Goal: Task Accomplishment & Management: Use online tool/utility

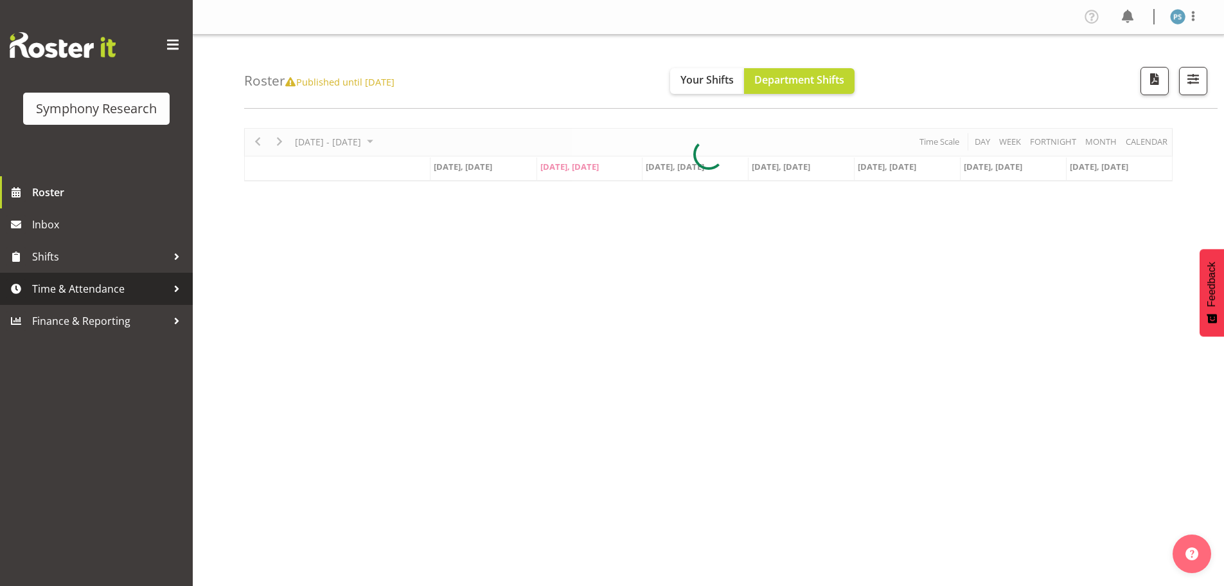
click at [46, 280] on span "Time & Attendance" at bounding box center [99, 288] width 135 height 19
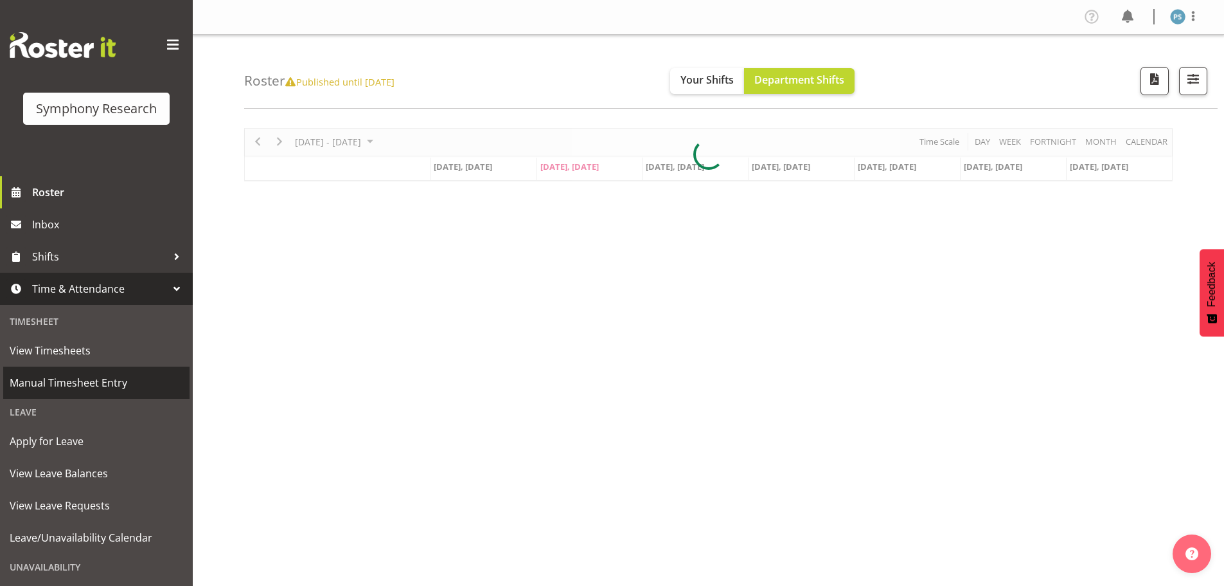
click at [88, 375] on span "Manual Timesheet Entry" at bounding box center [97, 382] width 174 height 19
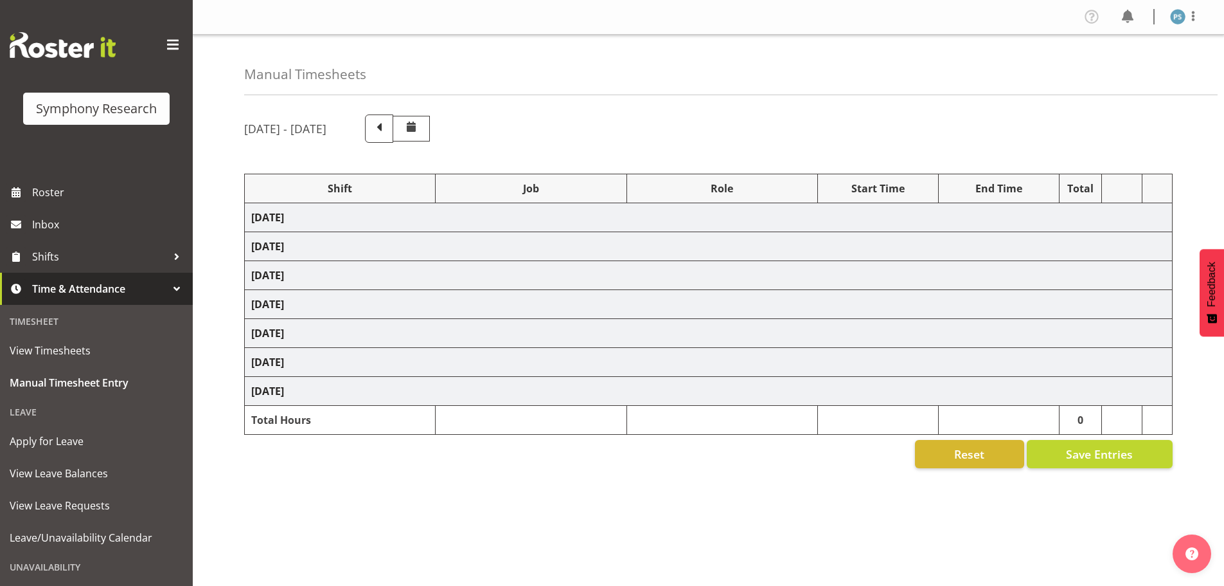
select select "4583"
select select "10732"
select select "4583"
select select "10731"
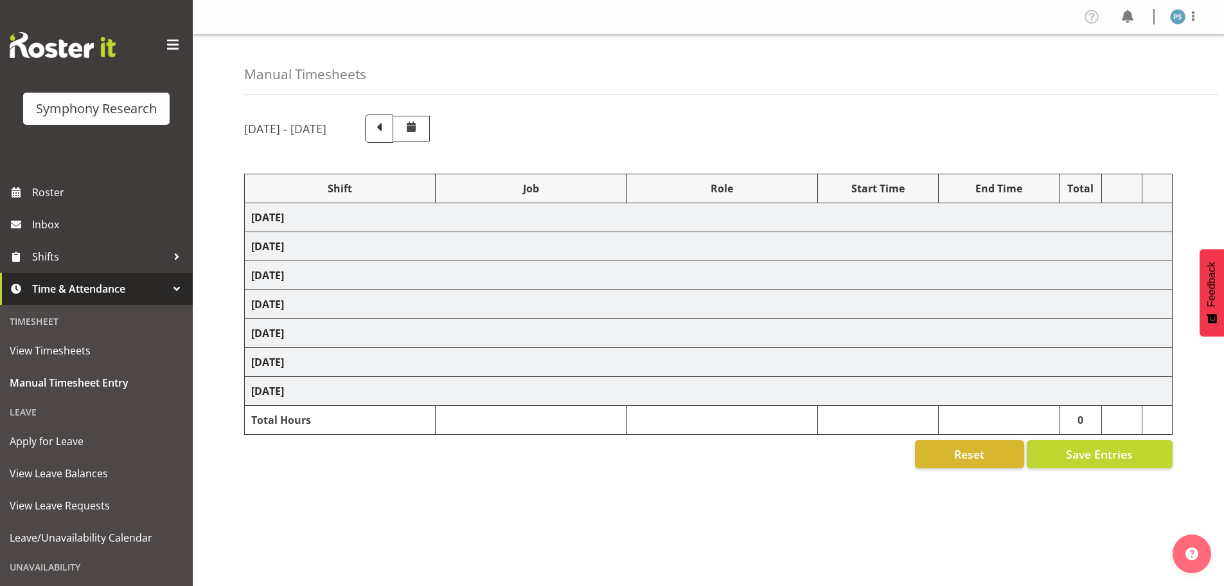
select select "4583"
select select "10730"
select select "4583"
select select "10499"
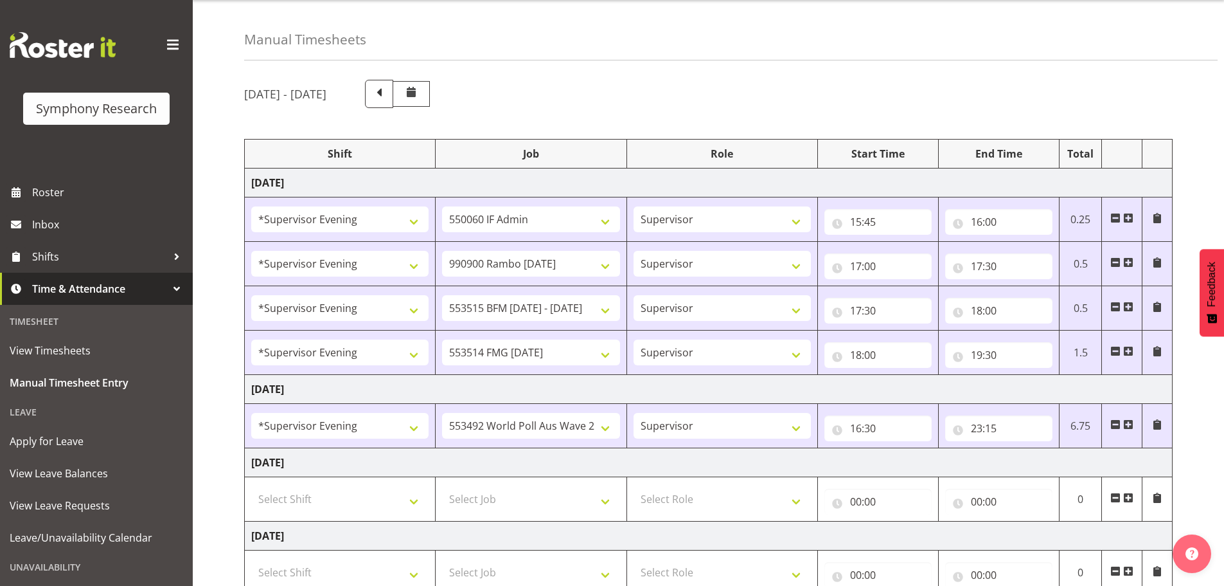
scroll to position [64, 0]
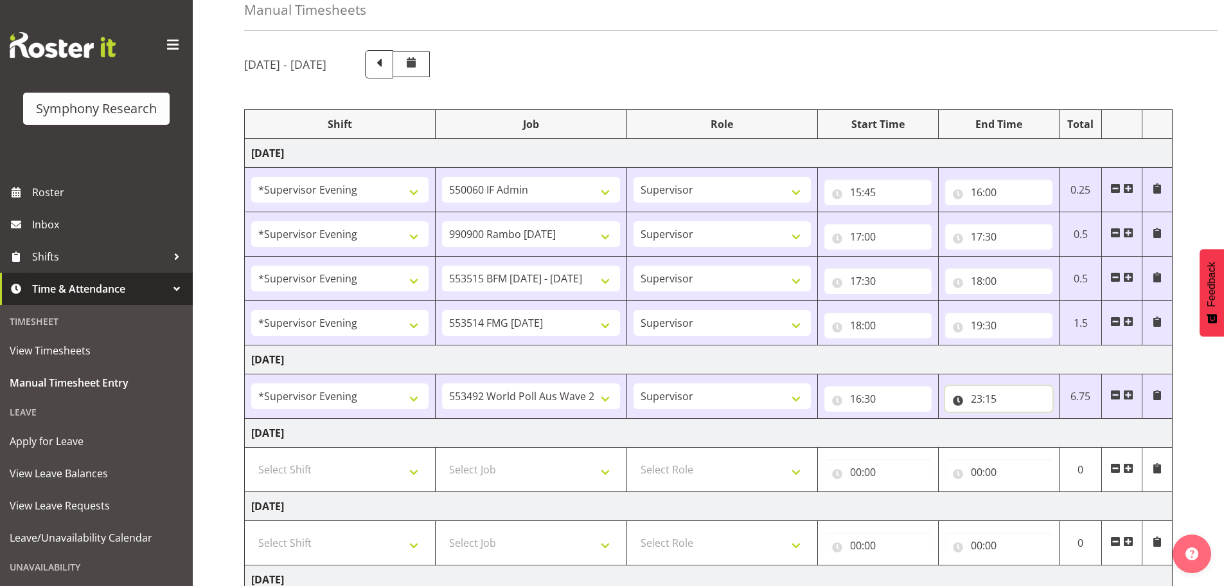
click at [989, 398] on input "23:15" at bounding box center [998, 399] width 107 height 26
click at [1062, 428] on select "00 01 02 03 04 05 06 07 08 09 10 11 12 13 14 15 16 17 18 19 20 21 22 23 24 25 2…" at bounding box center [1066, 432] width 29 height 26
select select "45"
click at [1052, 419] on select "00 01 02 03 04 05 06 07 08 09 10 11 12 13 14 15 16 17 18 19 20 21 22 23 24 25 2…" at bounding box center [1066, 432] width 29 height 26
type input "23:45"
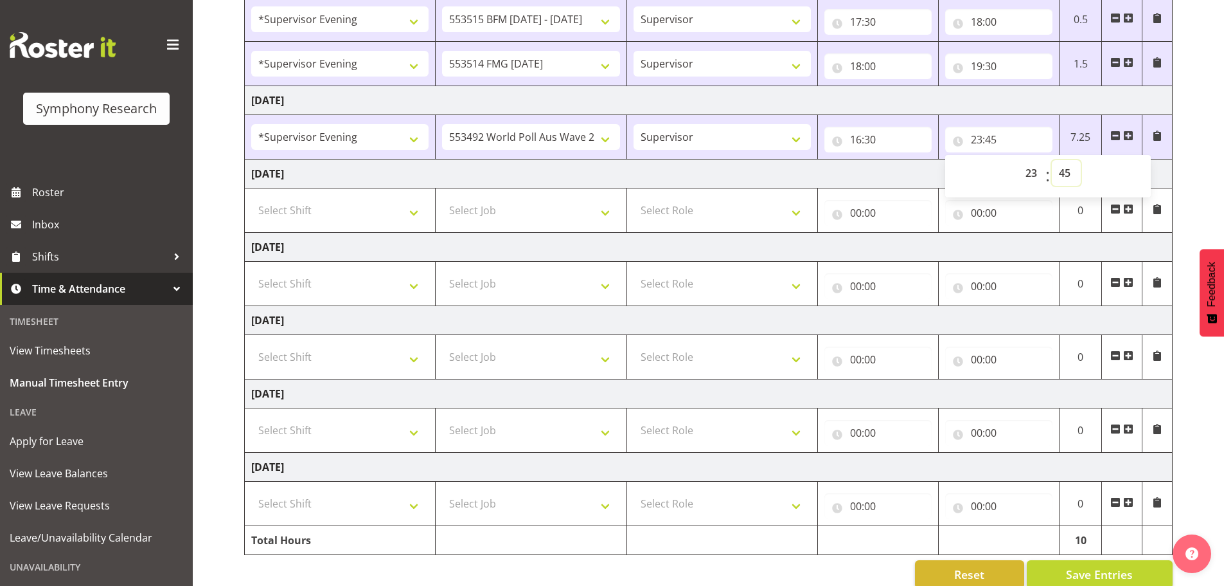
scroll to position [345, 0]
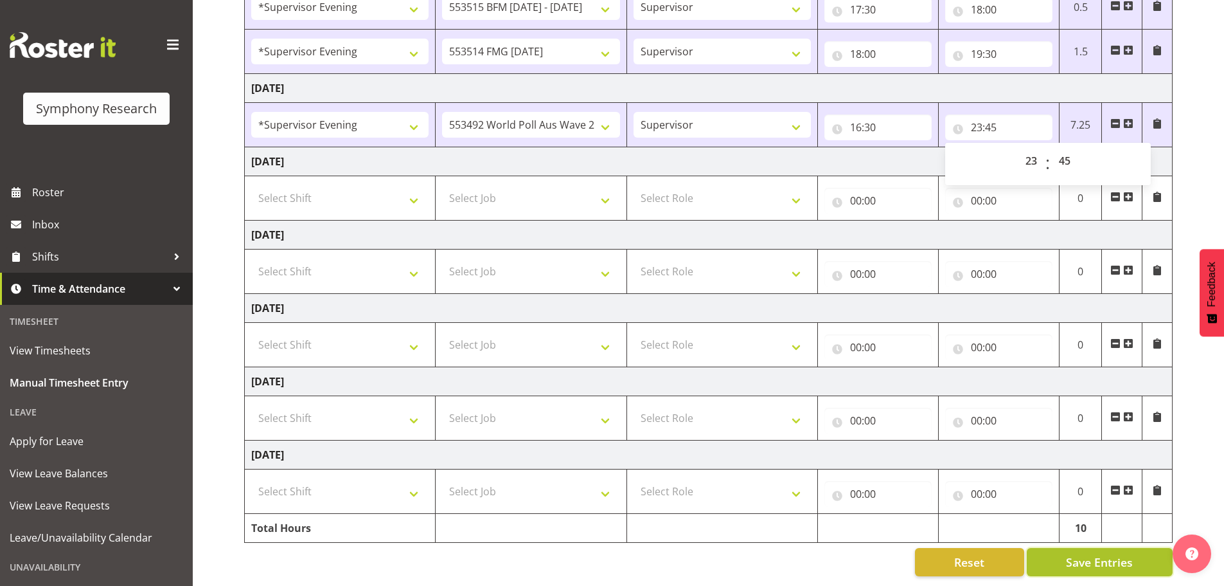
click at [1101, 560] on span "Save Entries" at bounding box center [1099, 561] width 67 height 17
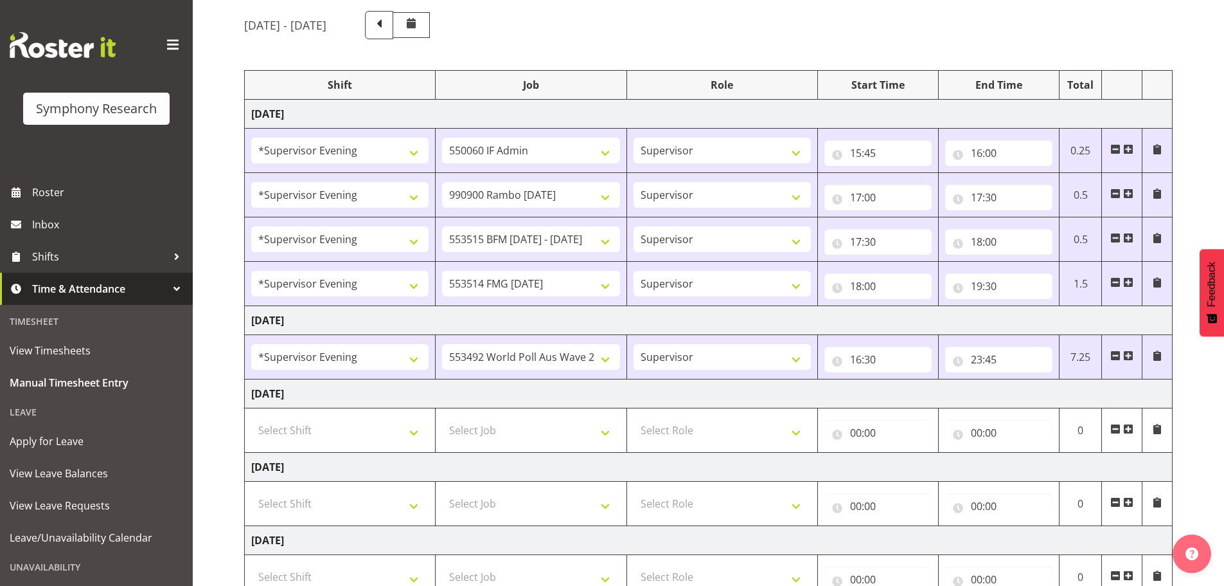
scroll to position [0, 0]
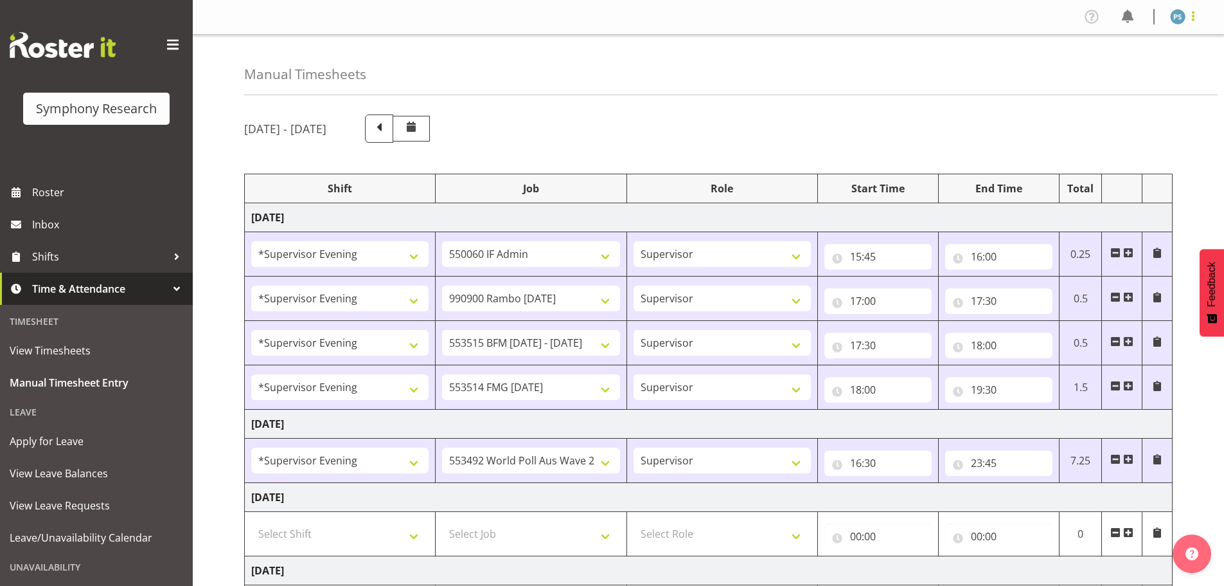
click at [1192, 15] on span at bounding box center [1193, 15] width 15 height 15
click at [1108, 63] on link "Log Out" at bounding box center [1139, 67] width 123 height 23
